Goal: Task Accomplishment & Management: Use online tool/utility

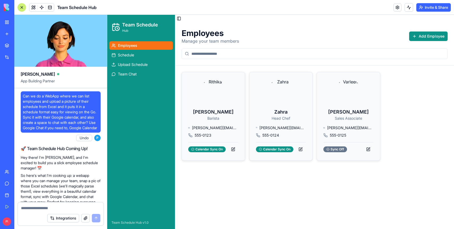
scroll to position [626, 0]
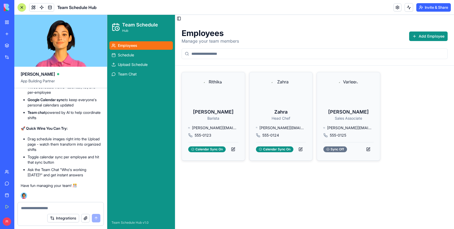
click at [438, 6] on button "Invite & Share" at bounding box center [433, 7] width 34 height 8
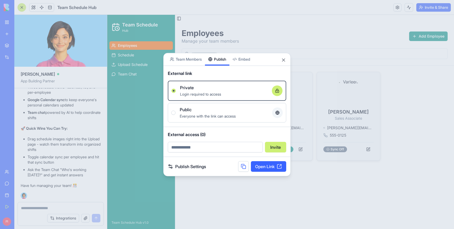
click at [221, 69] on div "Share App Team Members Publish Embed External link Private Login required to ac…" at bounding box center [226, 115] width 127 height 124
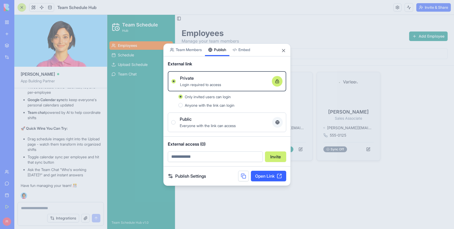
click at [261, 176] on link "Open Link" at bounding box center [268, 176] width 35 height 11
click at [299, 41] on div at bounding box center [227, 114] width 454 height 229
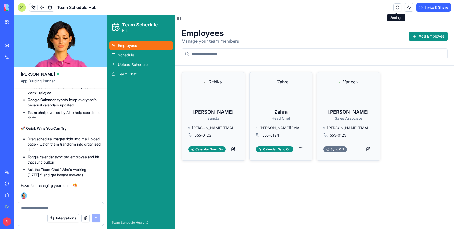
click at [397, 6] on link at bounding box center [397, 7] width 8 height 8
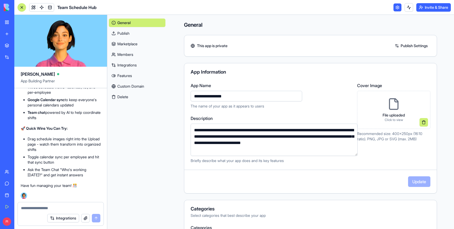
click at [136, 35] on link "Publish" at bounding box center [137, 33] width 57 height 8
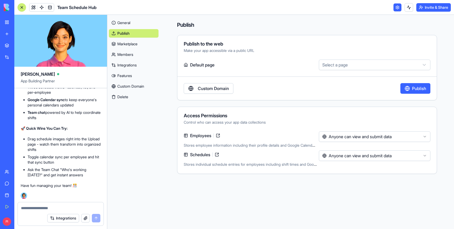
click at [416, 90] on button "Publish" at bounding box center [415, 88] width 30 height 11
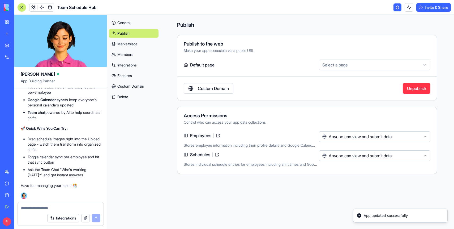
click at [426, 7] on button "Invite & Share" at bounding box center [433, 7] width 34 height 8
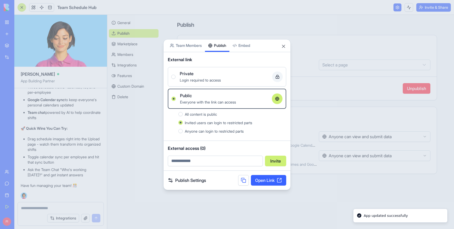
click at [276, 178] on link "Open Link" at bounding box center [268, 180] width 35 height 11
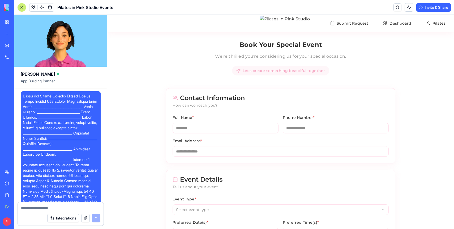
scroll to position [14809, 0]
